Goal: Transaction & Acquisition: Purchase product/service

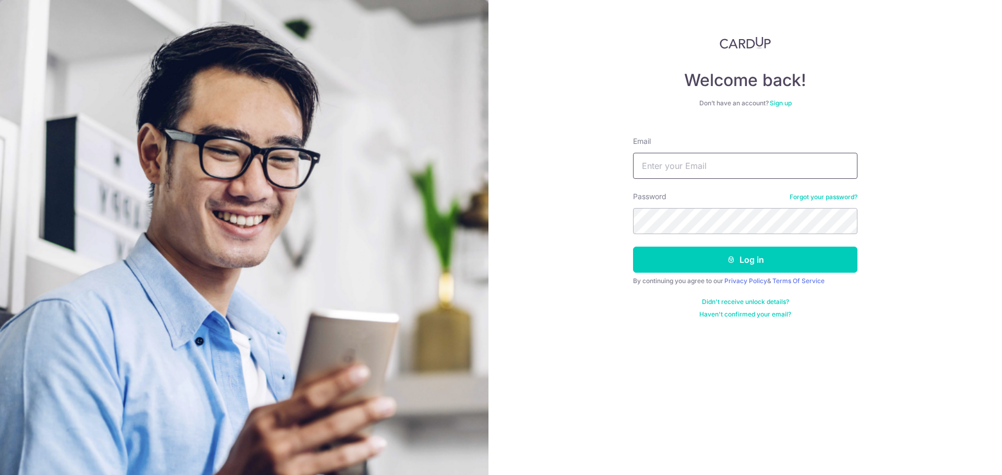
click at [666, 160] on input "Email" at bounding box center [745, 166] width 224 height 26
type input "[DOMAIN_NAME][EMAIL_ADDRESS][DOMAIN_NAME]"
click at [633, 247] on button "Log in" at bounding box center [745, 260] width 224 height 26
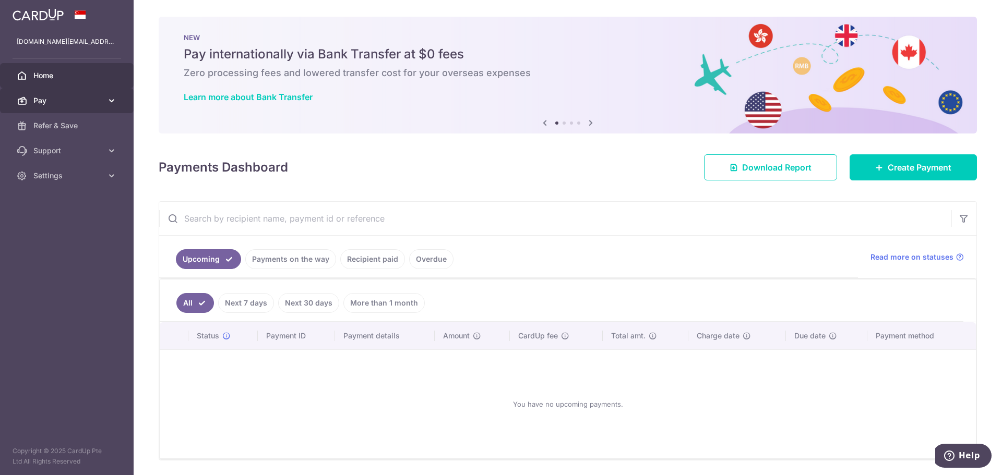
click at [81, 105] on span "Pay" at bounding box center [67, 100] width 69 height 10
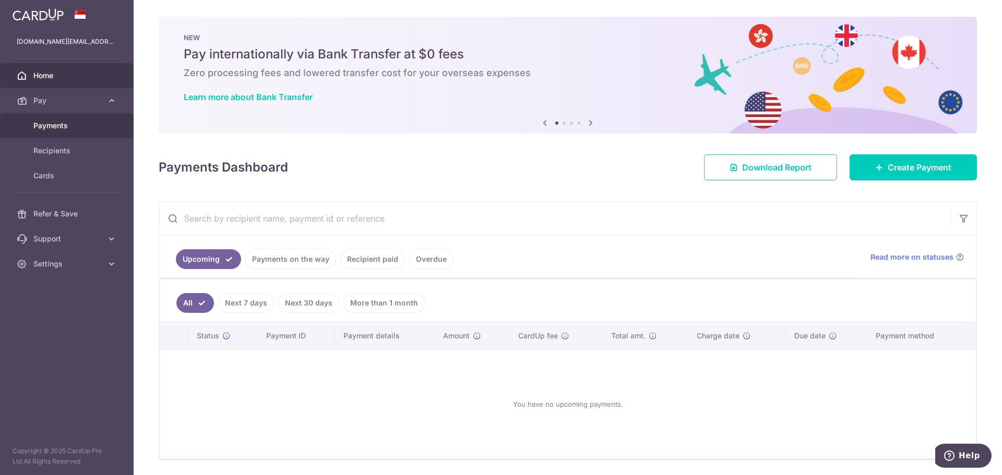
click at [47, 128] on span "Payments" at bounding box center [67, 126] width 69 height 10
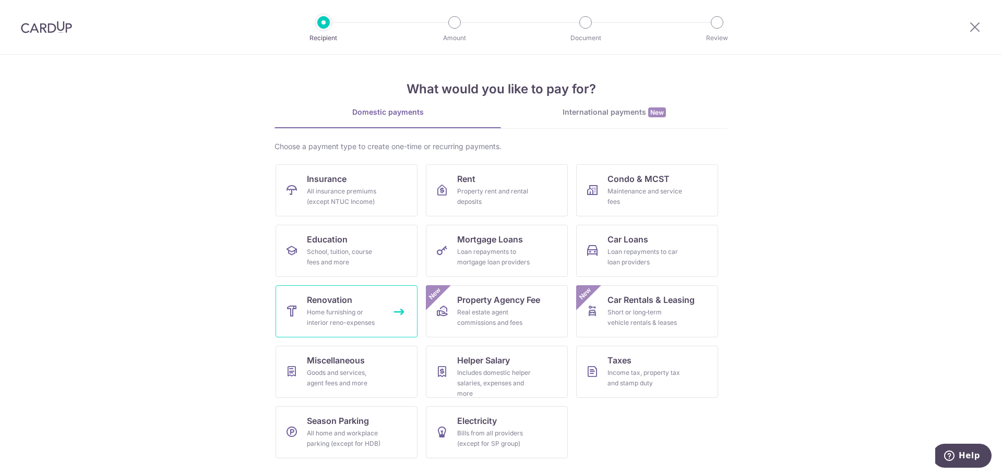
click at [338, 306] on span "Renovation" at bounding box center [329, 300] width 45 height 13
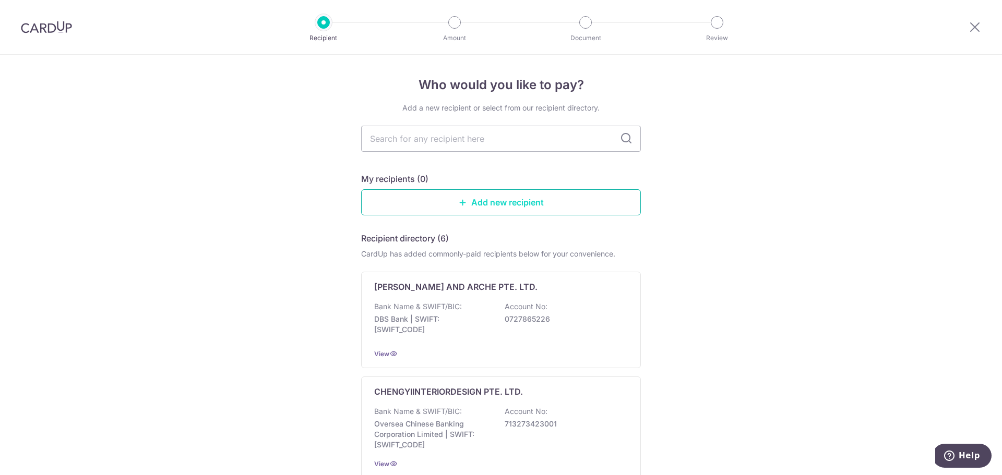
click at [442, 206] on link "Add new recipient" at bounding box center [501, 202] width 280 height 26
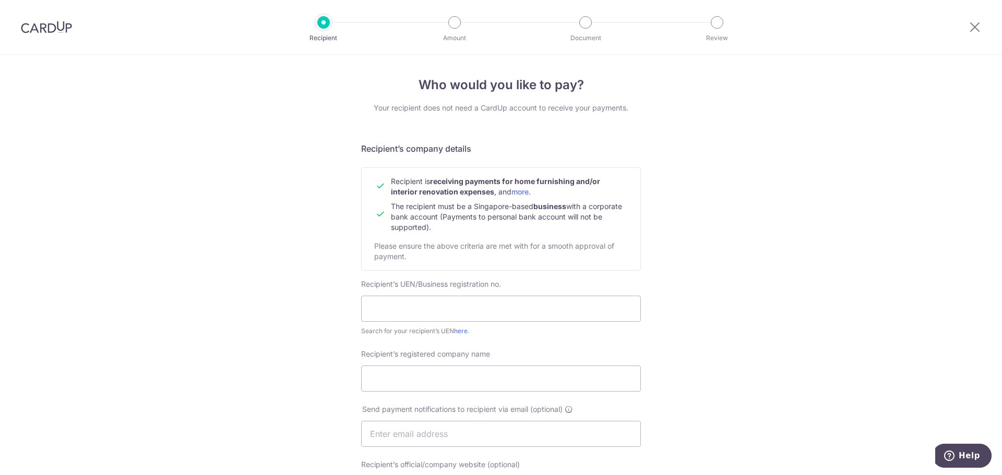
scroll to position [104, 0]
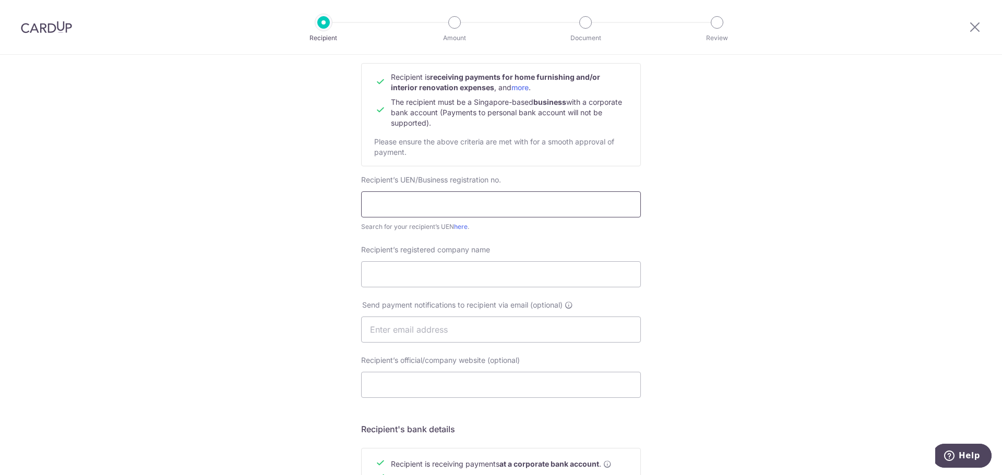
click at [392, 204] on input "text" at bounding box center [501, 204] width 280 height 26
type input "202511563D"
drag, startPoint x: 404, startPoint y: 276, endPoint x: 360, endPoint y: 265, distance: 45.8
click at [404, 277] on input "Recipient’s registered company name" at bounding box center [501, 274] width 280 height 26
type input "AP Projects Studio Pte Ltd"
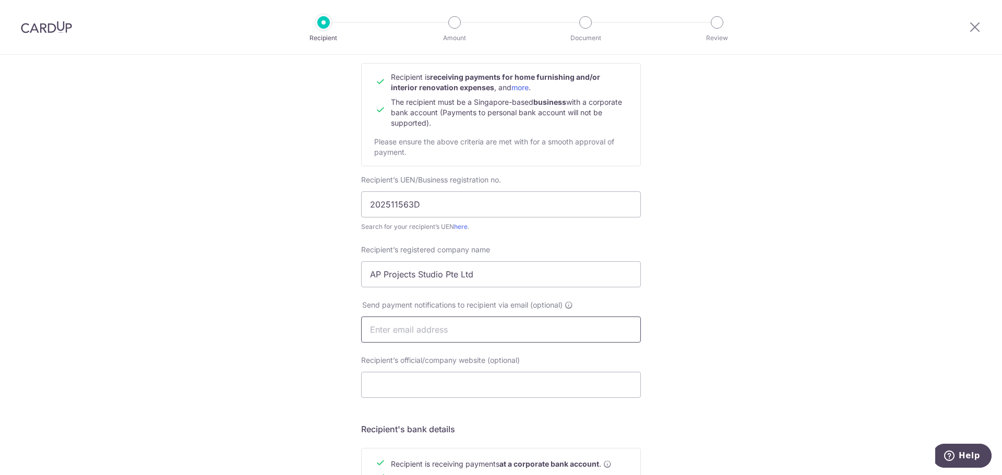
click at [405, 322] on input "text" at bounding box center [501, 330] width 280 height 26
click at [419, 379] on input "Recipient’s official/company website (optional)" at bounding box center [501, 385] width 280 height 26
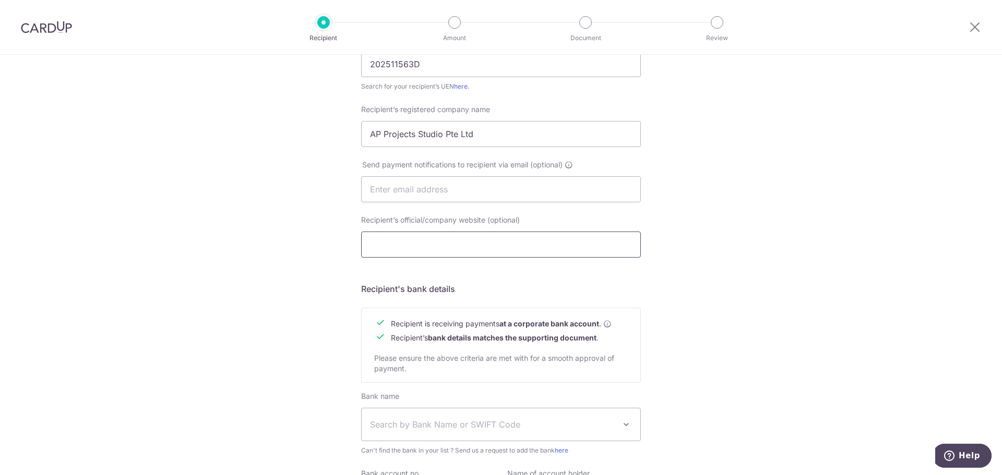
scroll to position [261, 0]
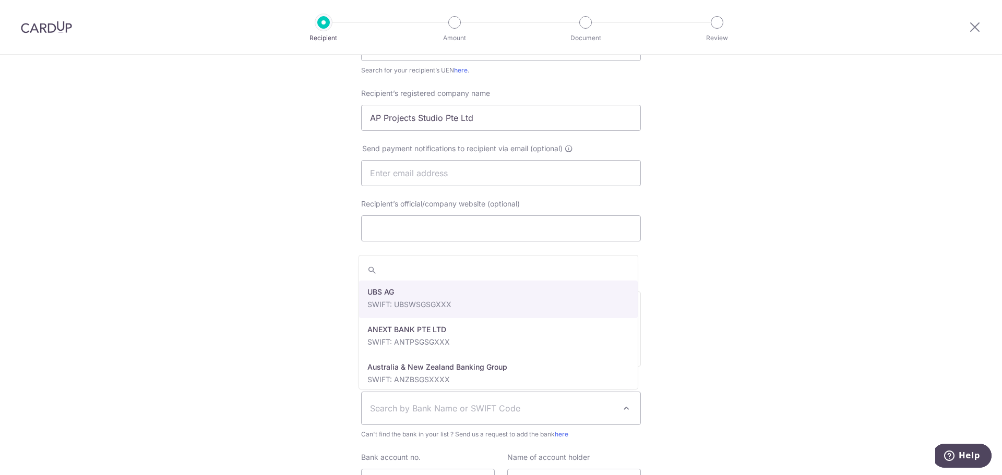
click at [450, 409] on span "Search by Bank Name or SWIFT Code" at bounding box center [492, 408] width 245 height 13
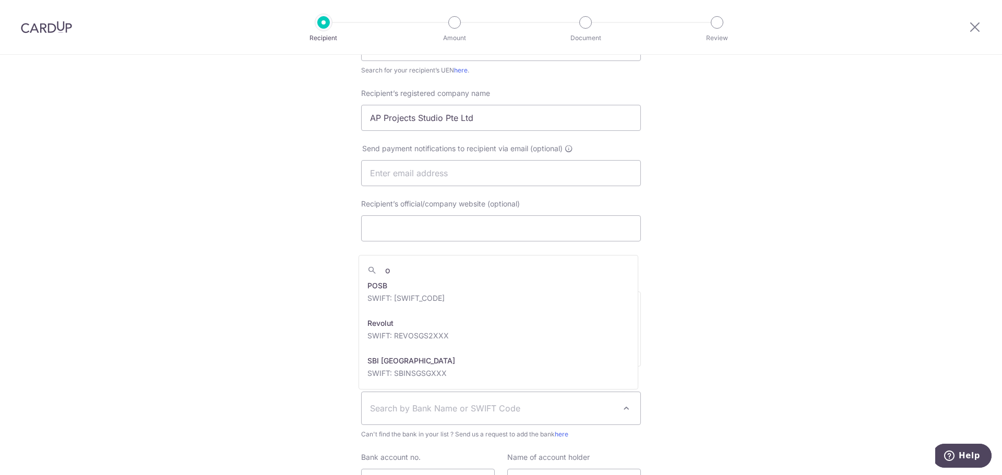
scroll to position [0, 0]
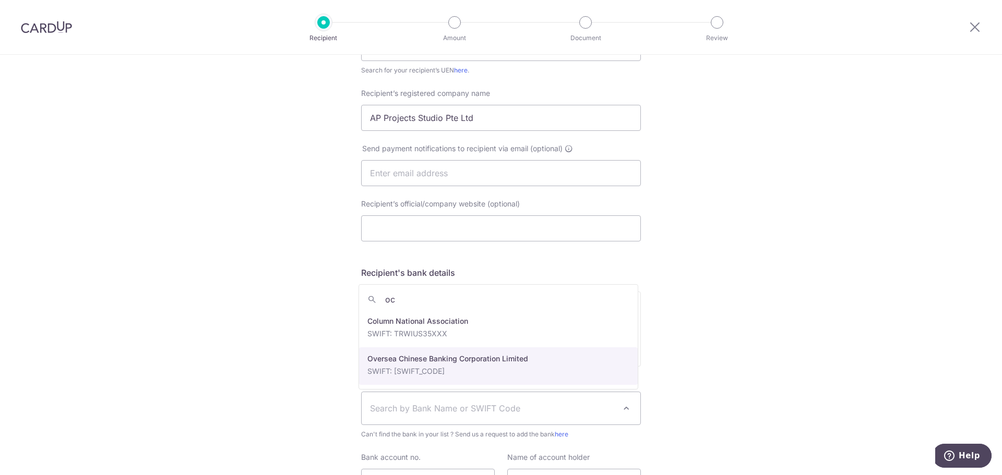
type input "oc"
select select "12"
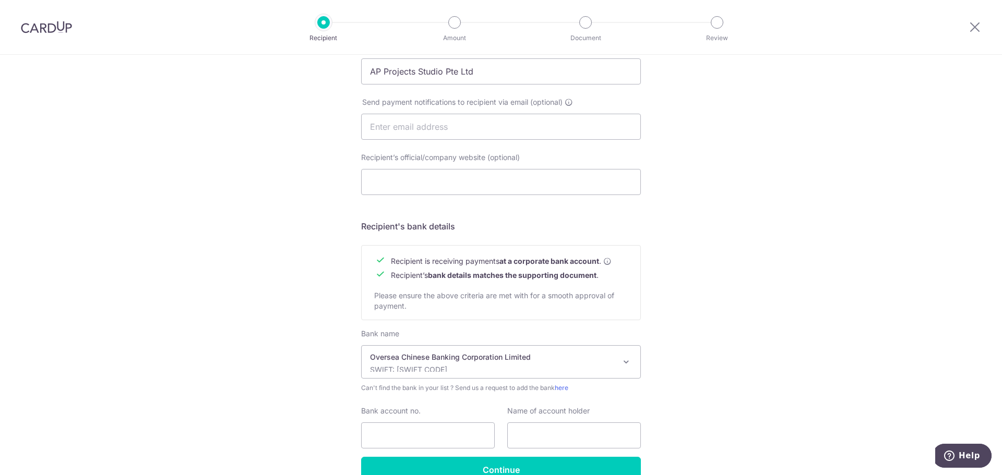
scroll to position [364, 0]
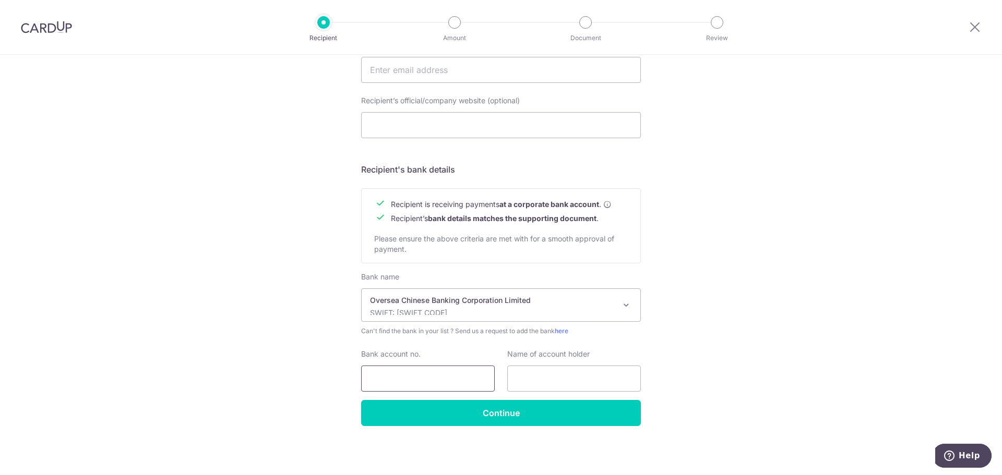
click at [409, 379] on input "Bank account no." at bounding box center [428, 379] width 134 height 26
type input "604496695001"
click at [537, 380] on input "text" at bounding box center [574, 379] width 134 height 26
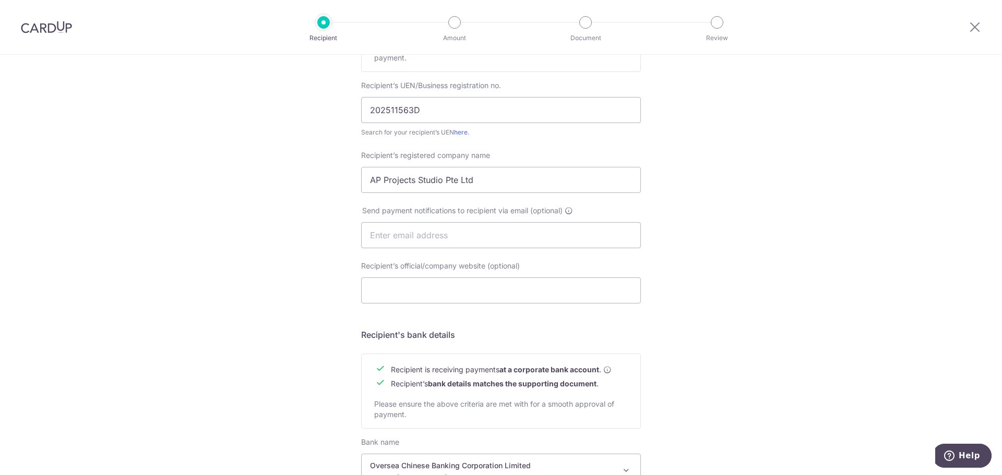
scroll to position [103, 0]
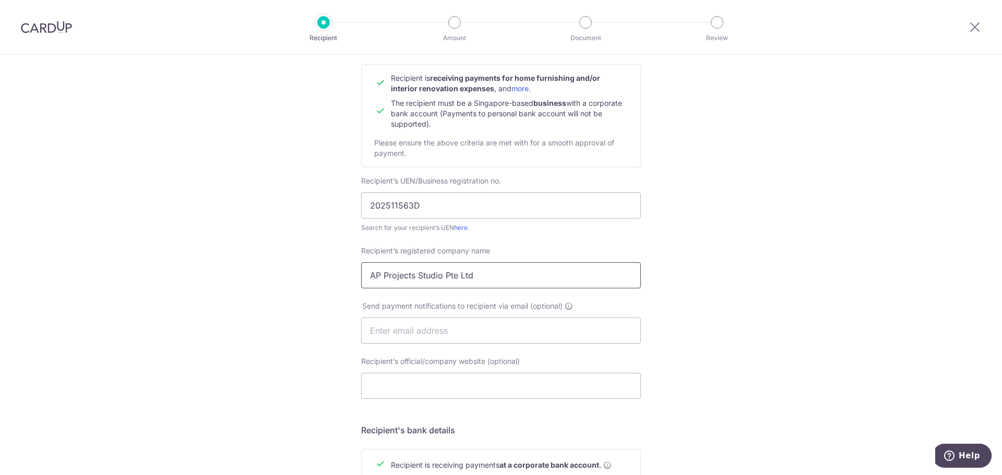
drag, startPoint x: 511, startPoint y: 279, endPoint x: 34, endPoint y: 268, distance: 477.6
click at [34, 268] on div "Who would you like to pay? Your recipient does not need a CardUp account to rec…" at bounding box center [501, 343] width 1002 height 785
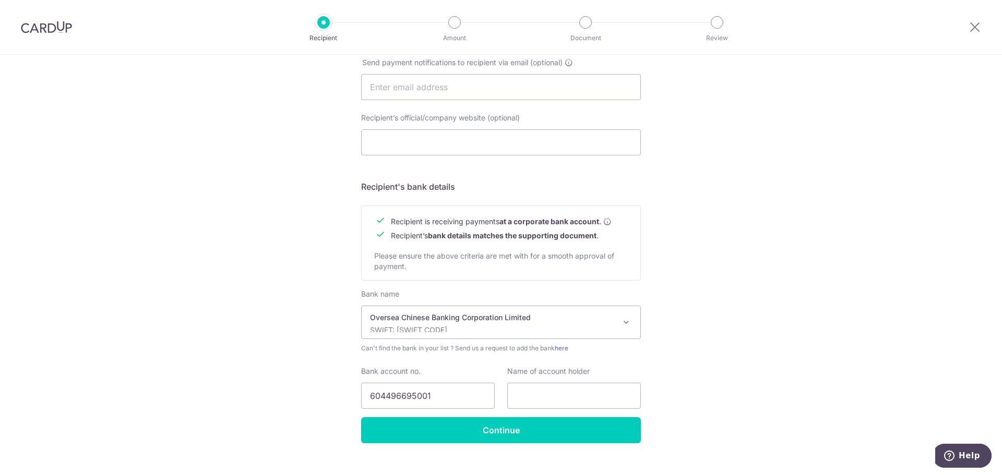
scroll to position [364, 0]
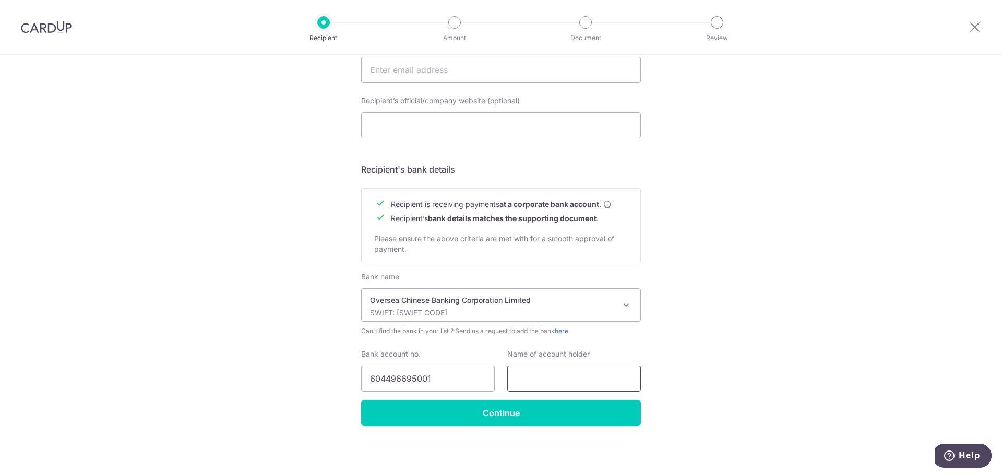
click at [548, 374] on input "text" at bounding box center [574, 379] width 134 height 26
paste input "AP Projects Studio Pte Ltd"
type input "AP Projects Studio Pte Ltd"
drag, startPoint x: 430, startPoint y: 414, endPoint x: 282, endPoint y: 328, distance: 170.9
click at [430, 414] on input "Continue" at bounding box center [501, 413] width 280 height 26
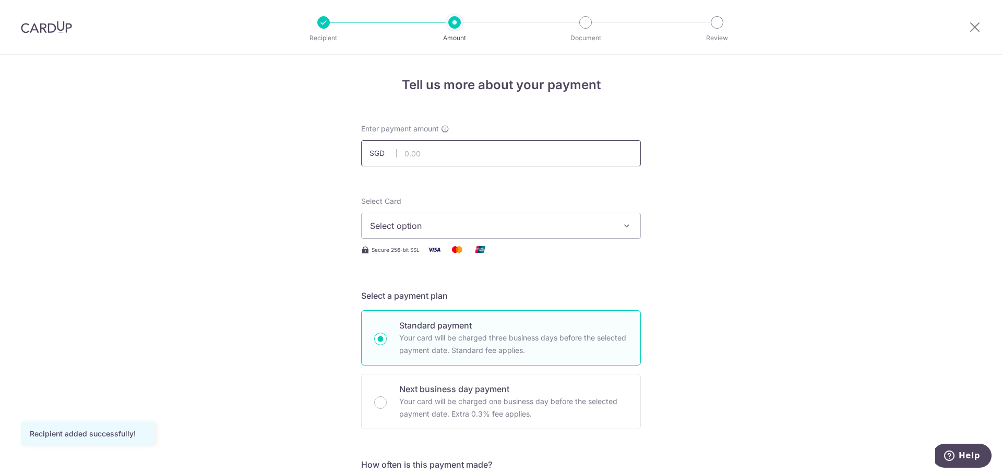
click at [427, 149] on input "text" at bounding box center [501, 153] width 280 height 26
type input "60,277.00"
click at [465, 226] on span "Select option" at bounding box center [491, 226] width 243 height 13
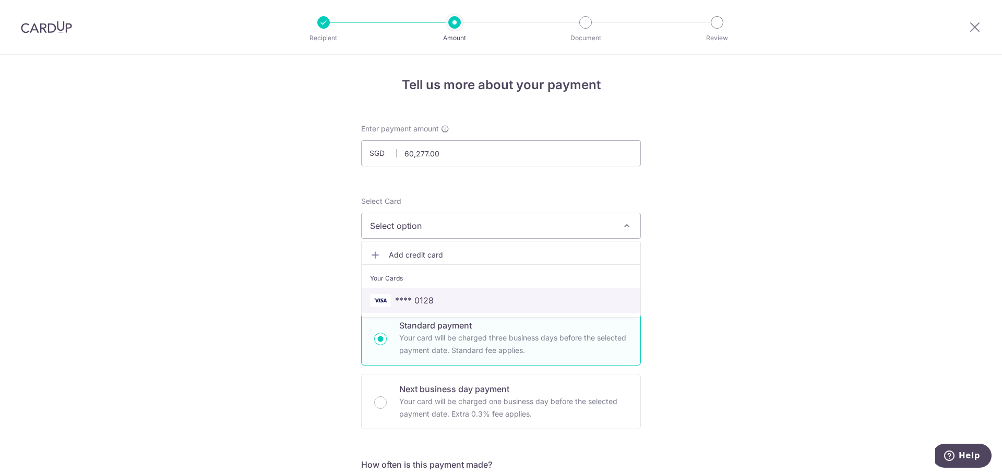
click at [424, 297] on span "**** 0128" at bounding box center [414, 300] width 39 height 13
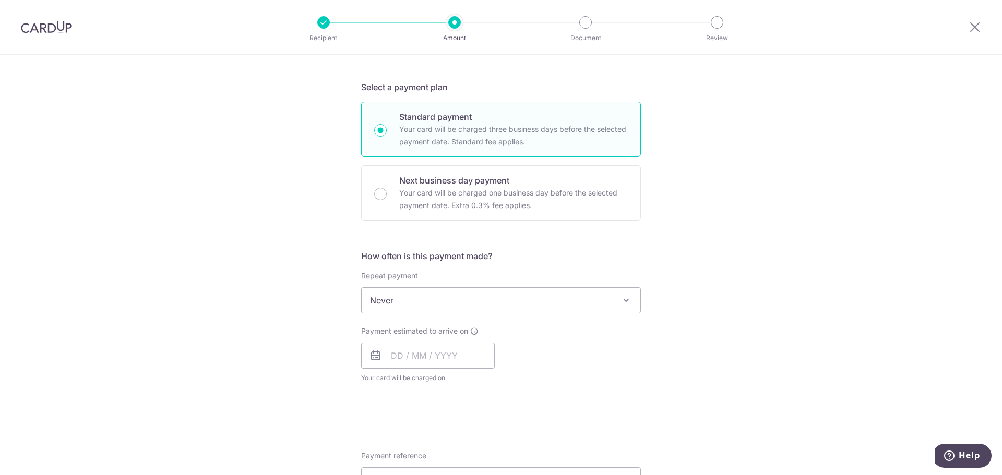
scroll to position [261, 0]
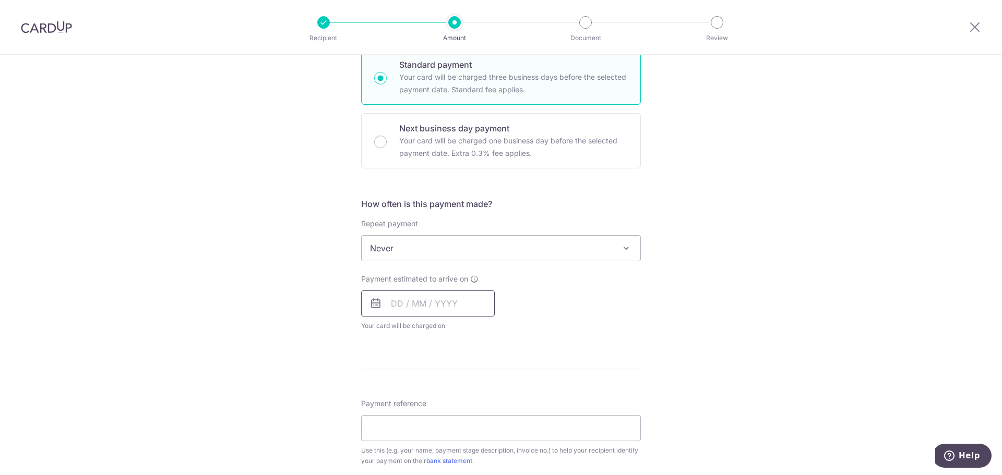
click at [388, 302] on input "text" at bounding box center [428, 304] width 134 height 26
drag, startPoint x: 440, startPoint y: 420, endPoint x: 245, endPoint y: 253, distance: 256.9
click at [440, 420] on link "15" at bounding box center [445, 419] width 17 height 17
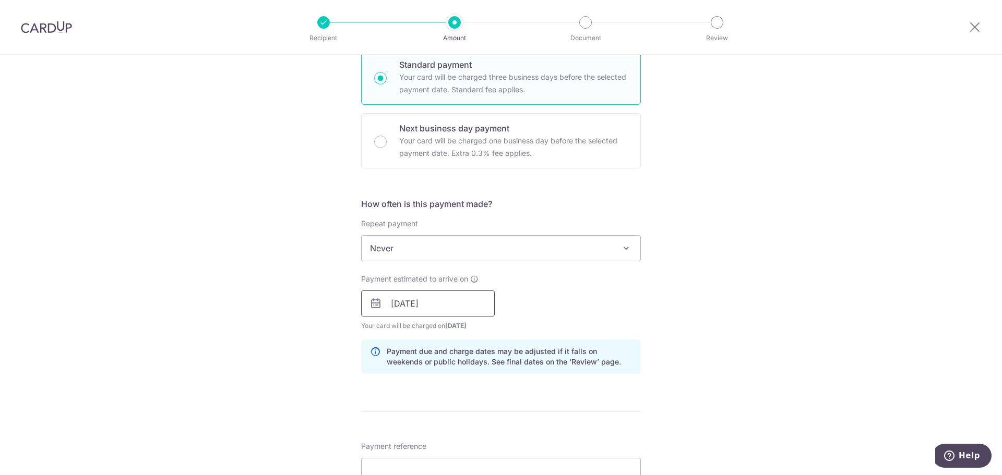
click at [405, 299] on input "[DATE]" at bounding box center [428, 304] width 134 height 26
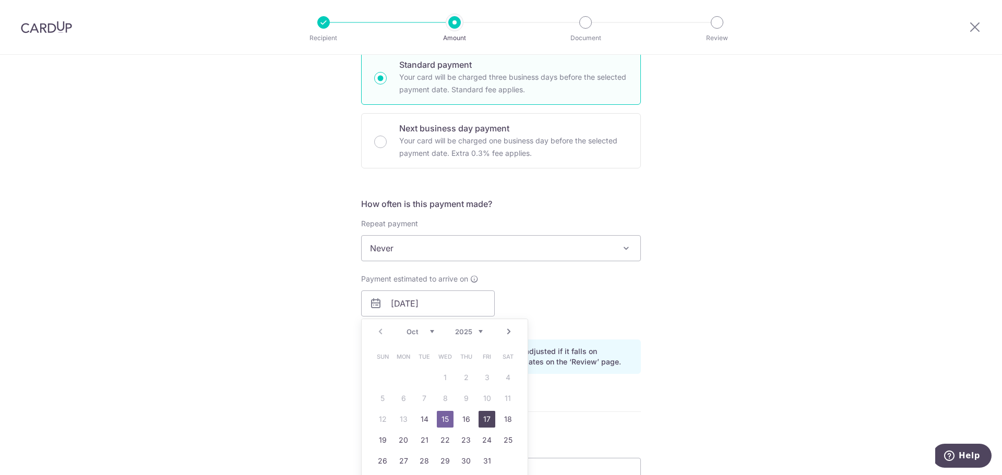
click at [485, 416] on link "17" at bounding box center [486, 419] width 17 height 17
type input "[DATE]"
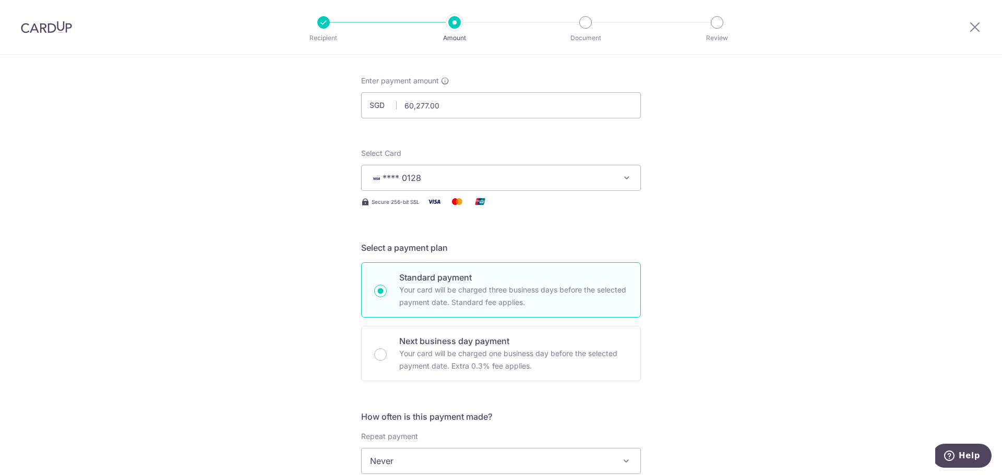
scroll to position [0, 0]
